Goal: Task Accomplishment & Management: Use online tool/utility

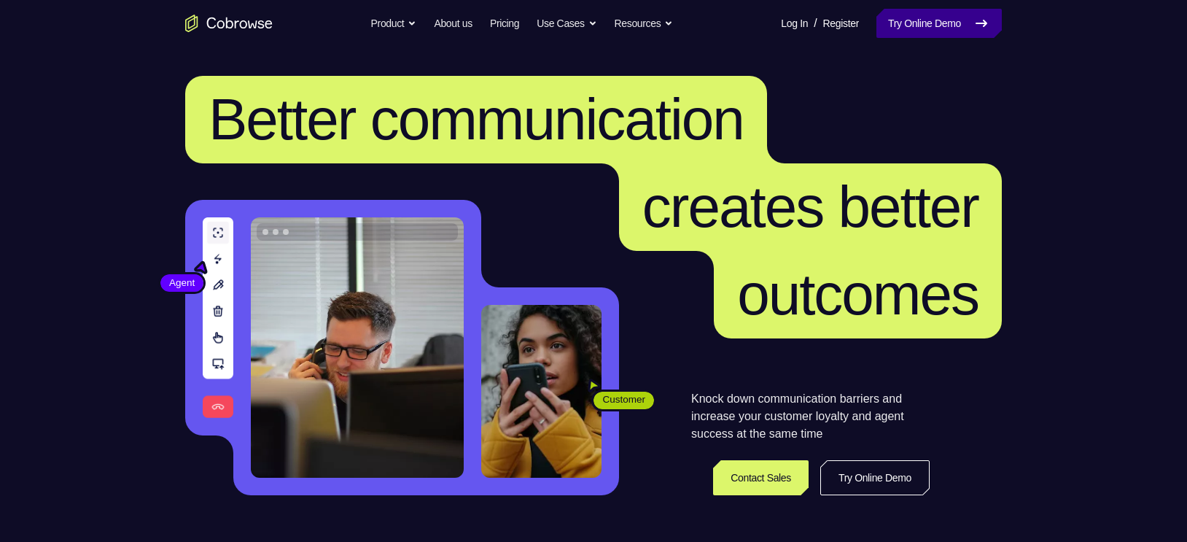
click at [902, 28] on link "Try Online Demo" at bounding box center [938, 23] width 125 height 29
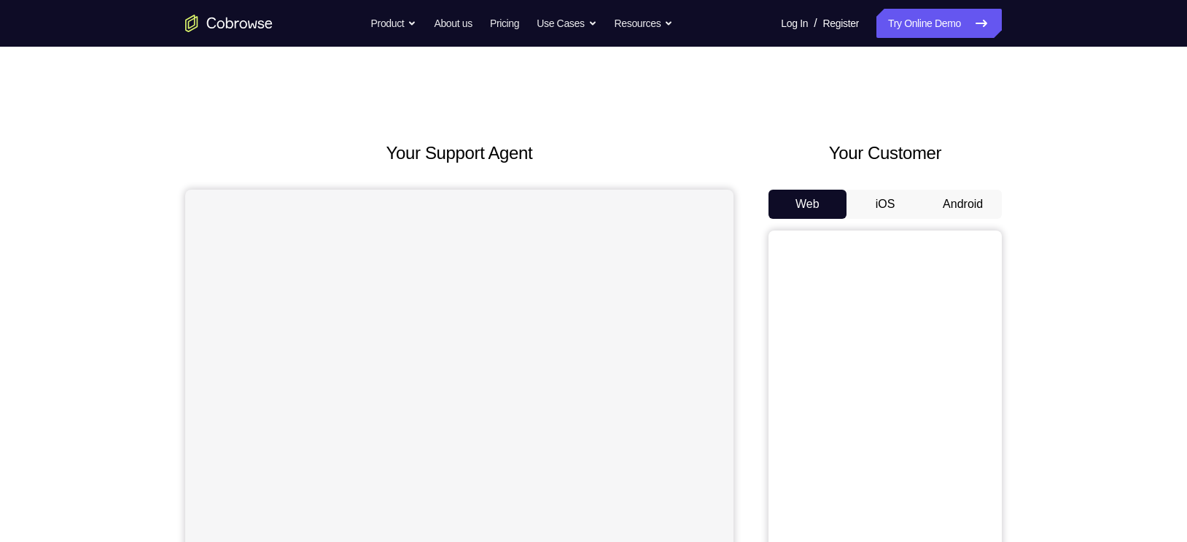
click at [893, 200] on button "iOS" at bounding box center [885, 204] width 78 height 29
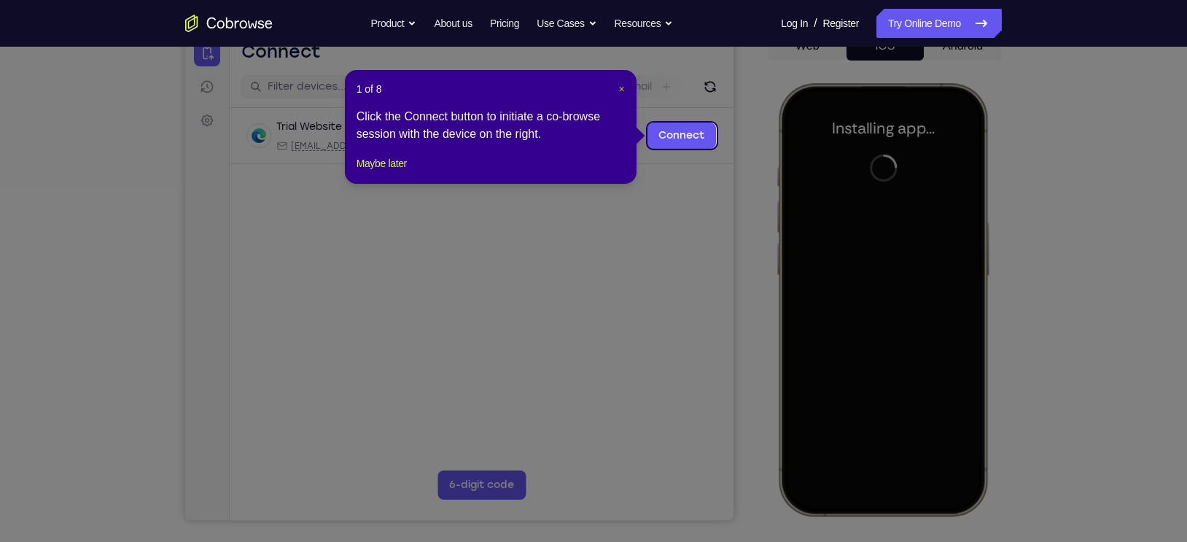
click at [618, 90] on span "×" at bounding box center [621, 89] width 6 height 12
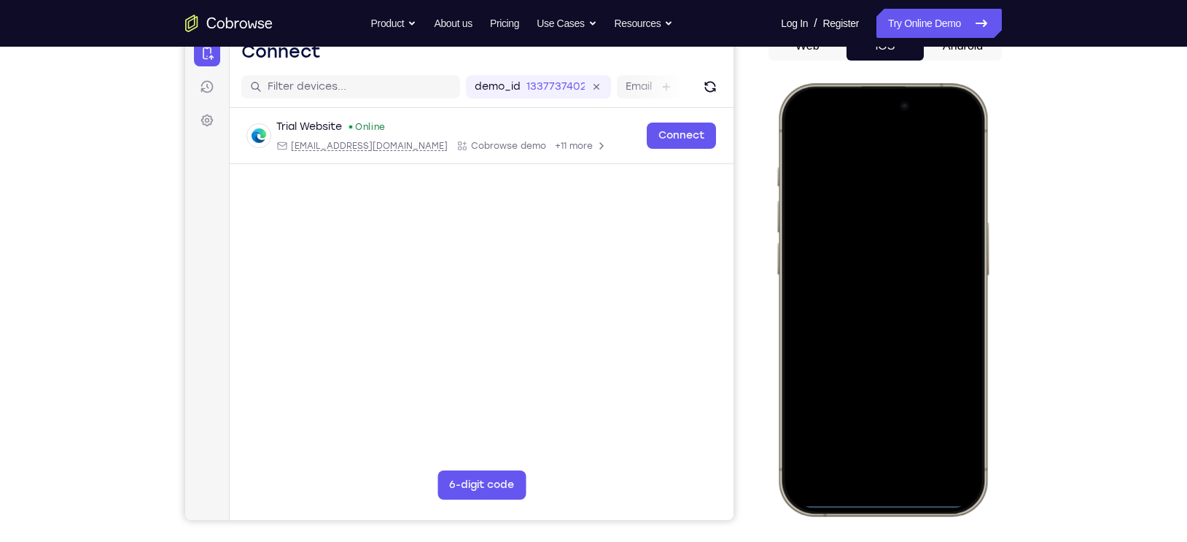
click at [898, 241] on div at bounding box center [883, 299] width 192 height 416
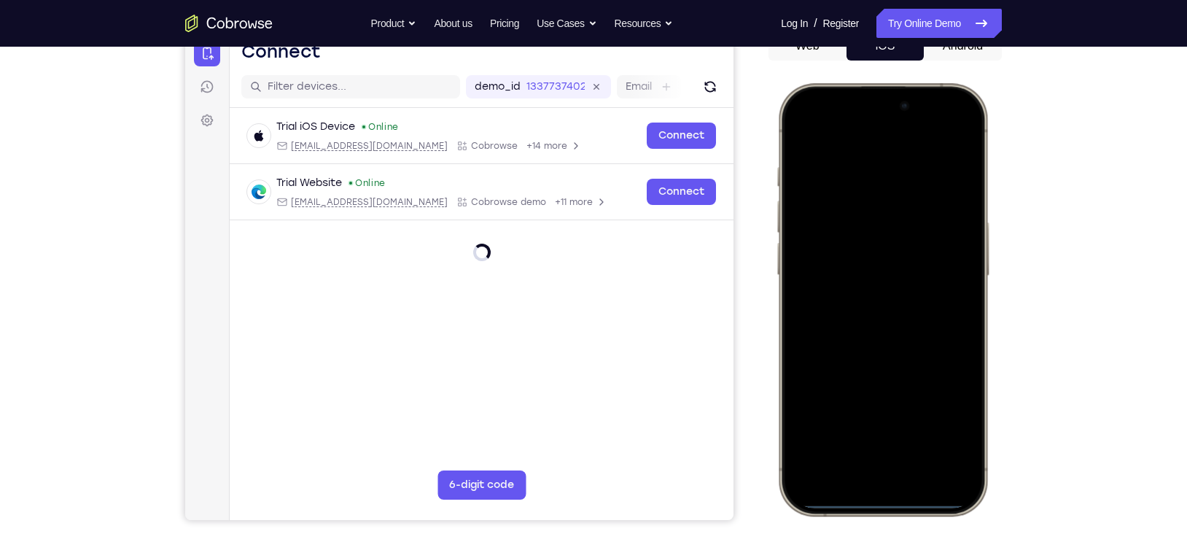
click at [851, 468] on div at bounding box center [883, 299] width 192 height 416
click at [874, 451] on div at bounding box center [883, 299] width 192 height 416
click at [856, 184] on div at bounding box center [883, 299] width 192 height 416
click at [823, 234] on div at bounding box center [883, 299] width 192 height 416
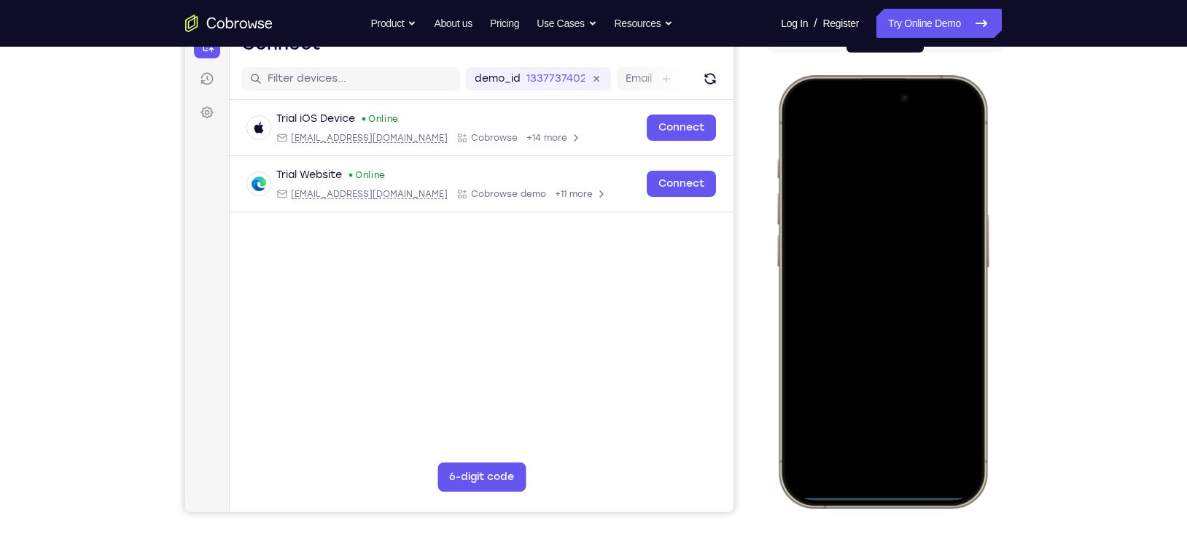
scroll to position [168, 0]
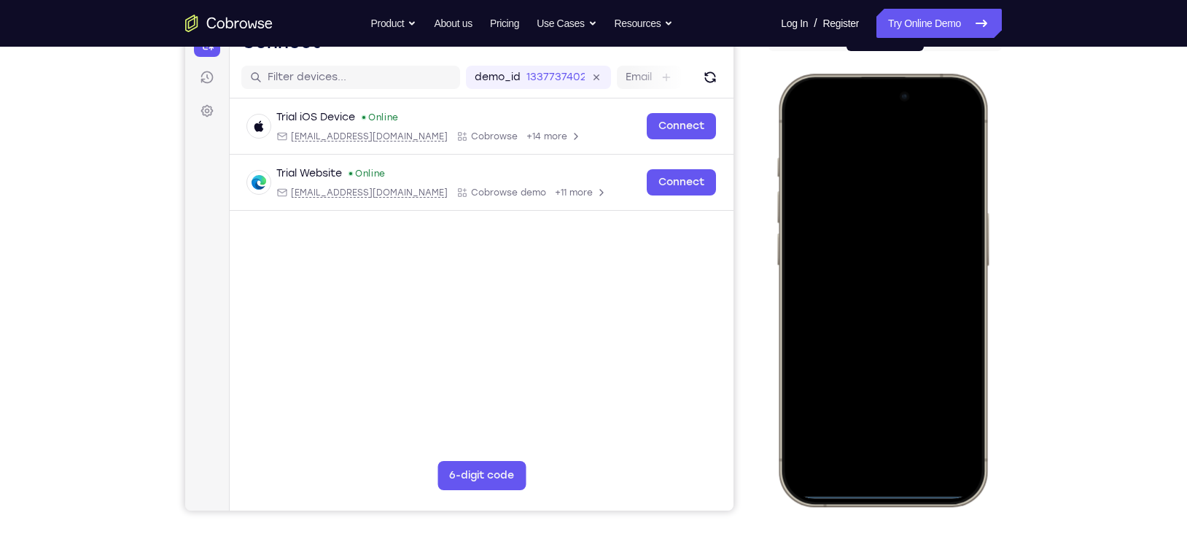
click at [861, 315] on div at bounding box center [883, 290] width 192 height 416
click at [852, 228] on div at bounding box center [883, 290] width 192 height 416
click at [853, 265] on div at bounding box center [883, 290] width 192 height 416
click at [859, 294] on div at bounding box center [883, 290] width 192 height 416
click at [966, 140] on div at bounding box center [883, 290] width 192 height 416
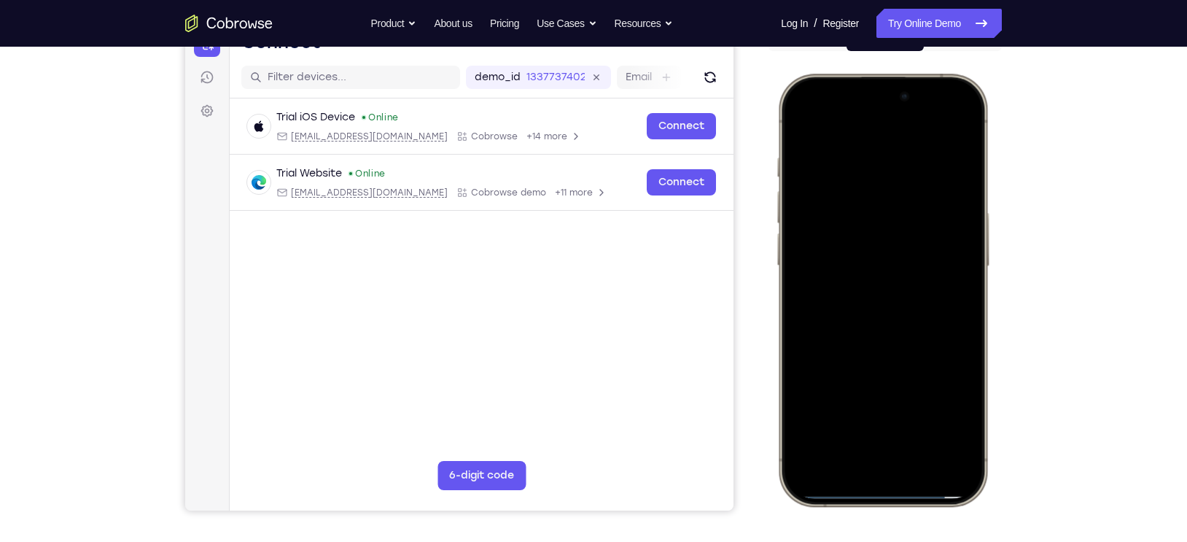
scroll to position [173, 0]
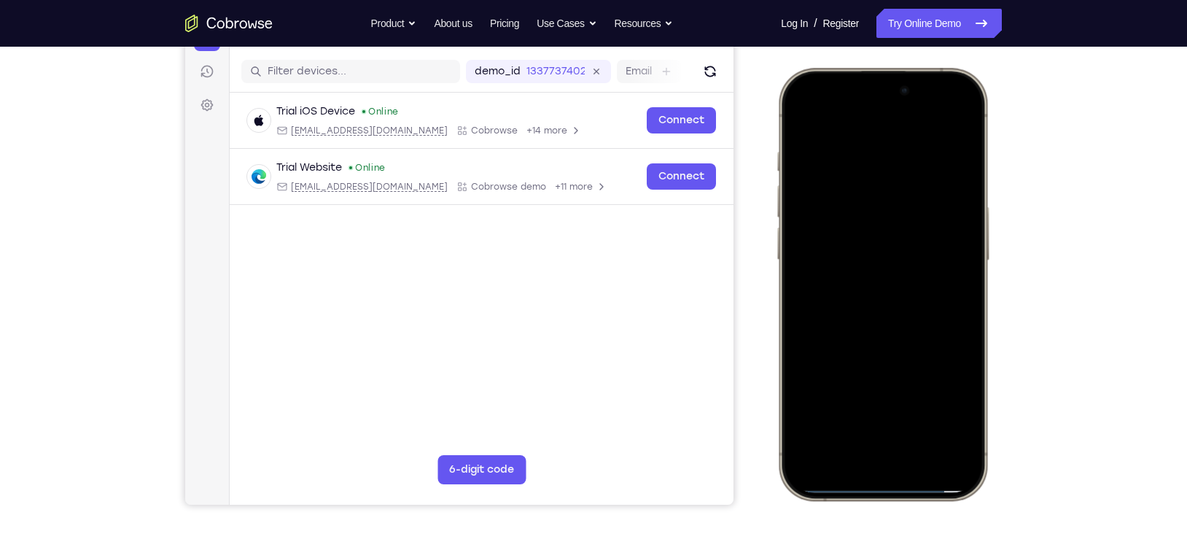
drag, startPoint x: 927, startPoint y: 321, endPoint x: 927, endPoint y: 235, distance: 86.0
click at [927, 235] on div at bounding box center [883, 284] width 192 height 416
drag, startPoint x: 892, startPoint y: 265, endPoint x: 893, endPoint y: 219, distance: 45.9
click at [893, 219] on div at bounding box center [883, 284] width 192 height 416
click at [968, 338] on div at bounding box center [883, 284] width 192 height 416
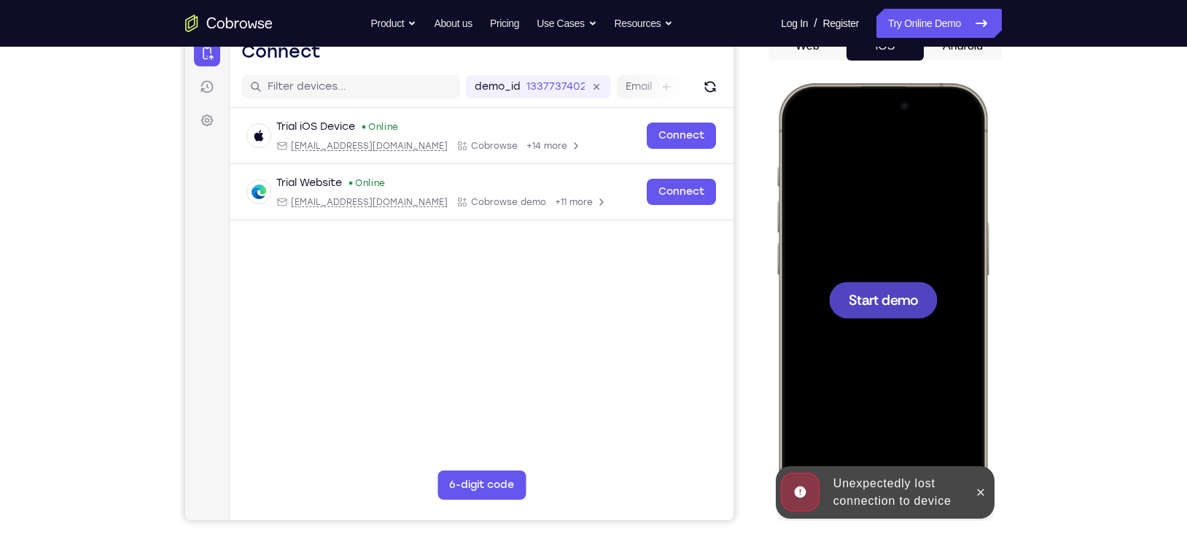
scroll to position [160, 0]
